Goal: Download file/media

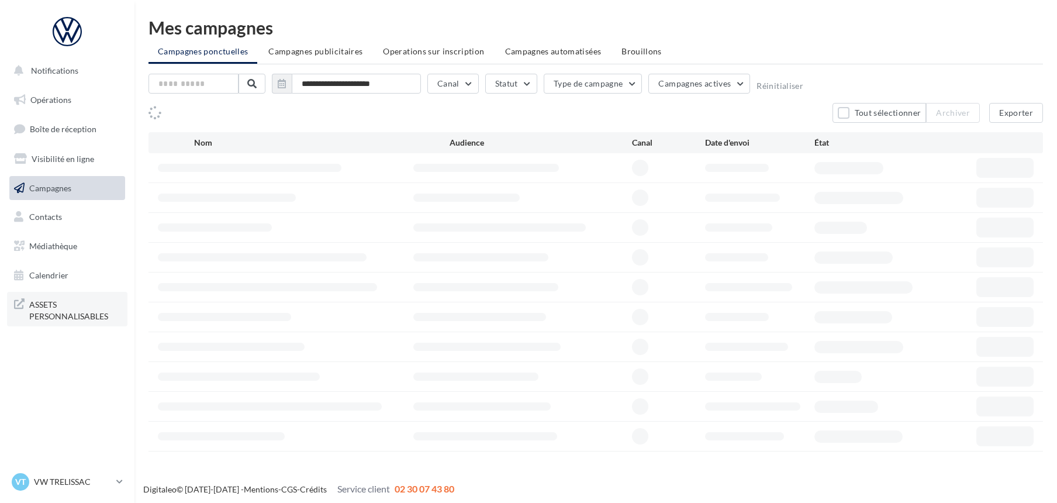
click at [61, 311] on span "ASSETS PERSONNALISABLES" at bounding box center [74, 308] width 91 height 25
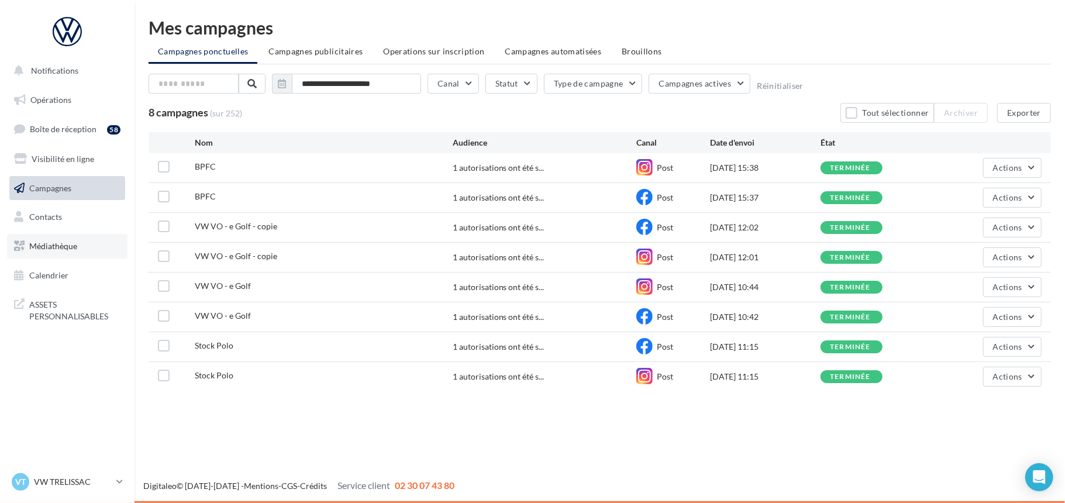
click at [61, 242] on span "Médiathèque" at bounding box center [53, 246] width 48 height 10
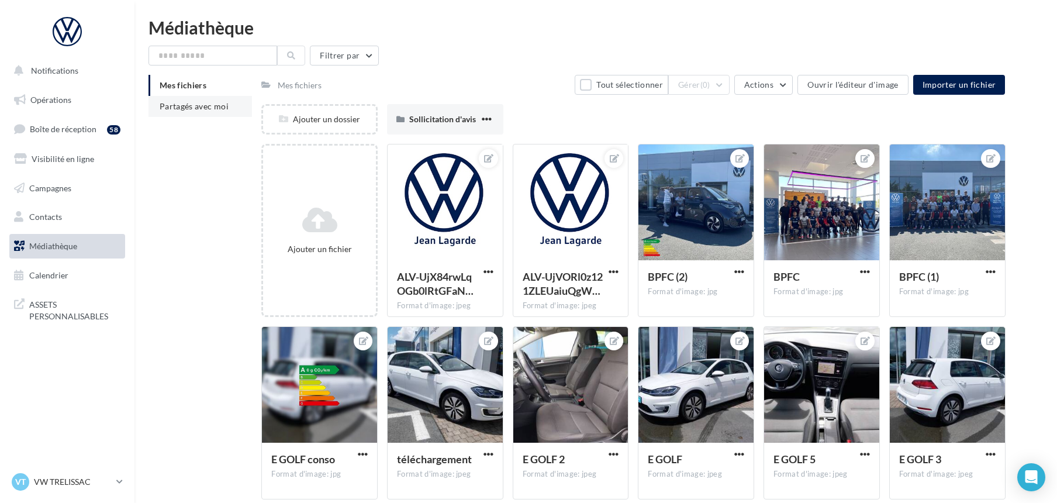
click at [185, 104] on span "Partagés avec moi" at bounding box center [194, 106] width 69 height 10
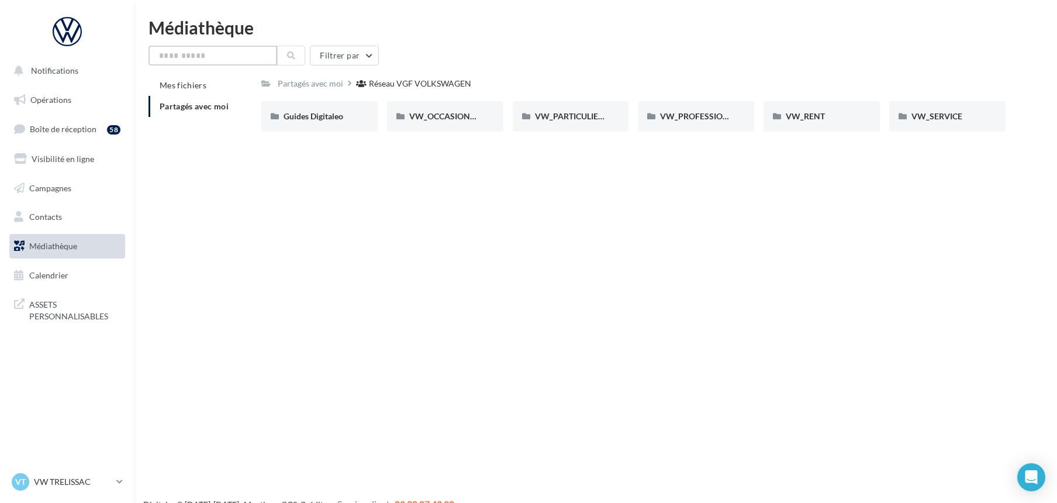
click at [227, 54] on input "text" at bounding box center [213, 56] width 129 height 20
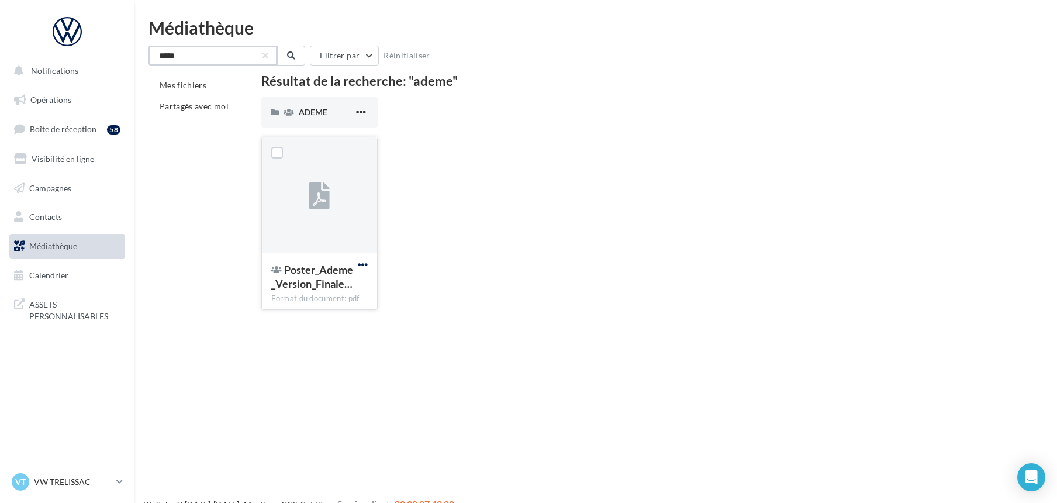
type input "*****"
click at [361, 265] on span "button" at bounding box center [363, 265] width 10 height 10
click at [301, 288] on button "Télécharger" at bounding box center [311, 288] width 117 height 30
